Goal: Book appointment/travel/reservation

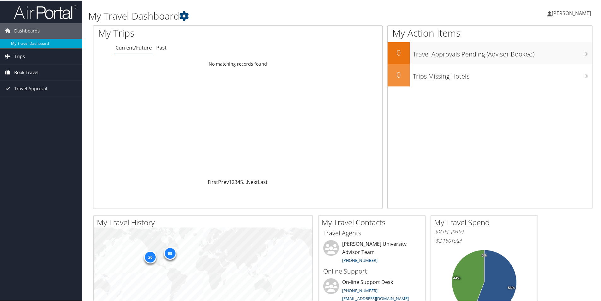
click at [27, 73] on span "Book Travel" at bounding box center [26, 72] width 24 height 16
click at [34, 94] on link "Book/Manage Online Trips" at bounding box center [41, 93] width 82 height 9
